Goal: Information Seeking & Learning: Compare options

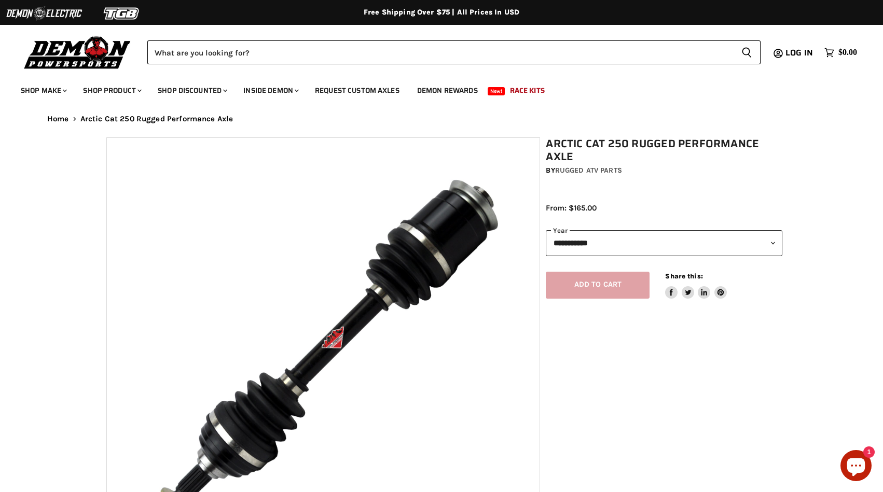
select select "******"
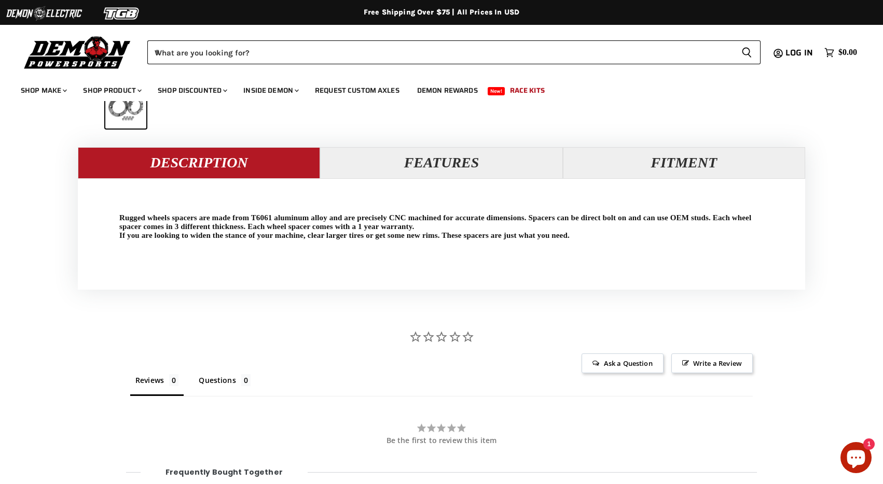
scroll to position [798, 0]
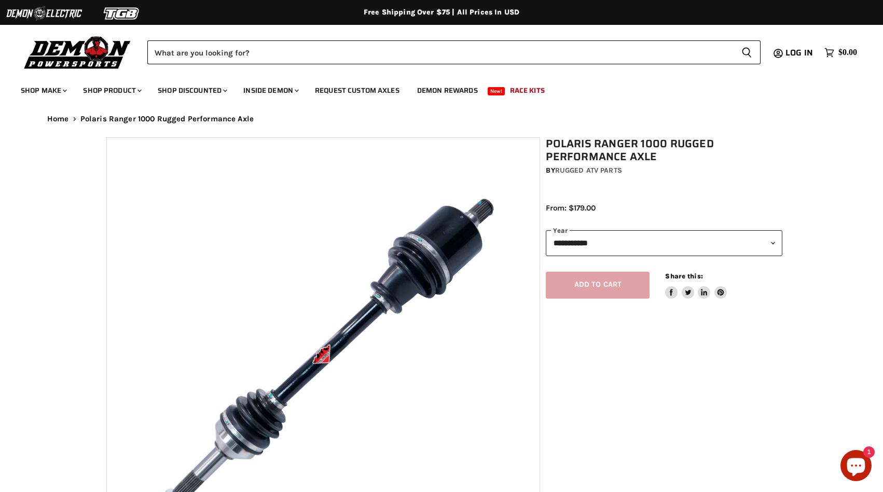
select select "******"
